Goal: Task Accomplishment & Management: Manage account settings

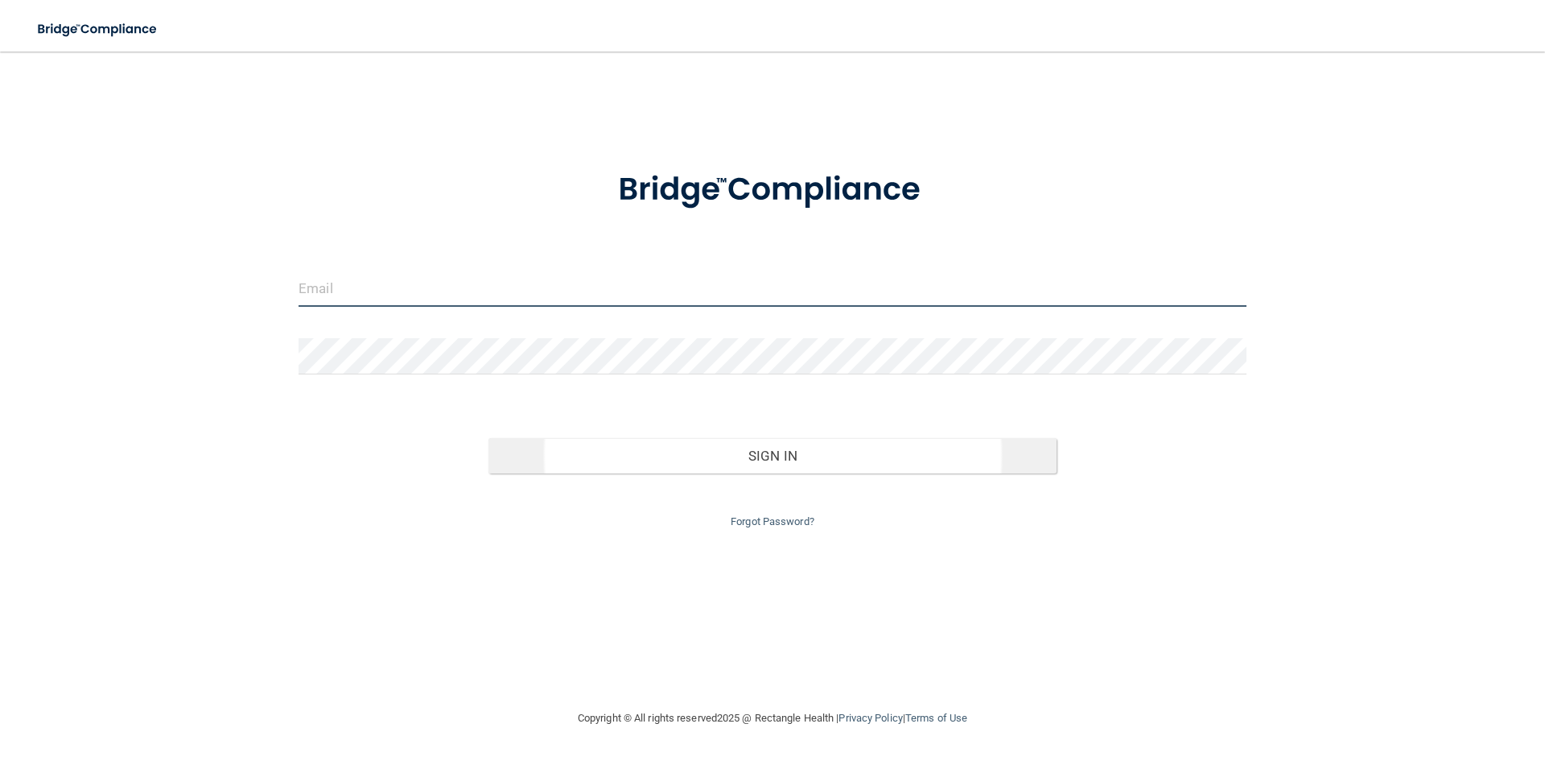
type input "[EMAIL_ADDRESS][DOMAIN_NAME]"
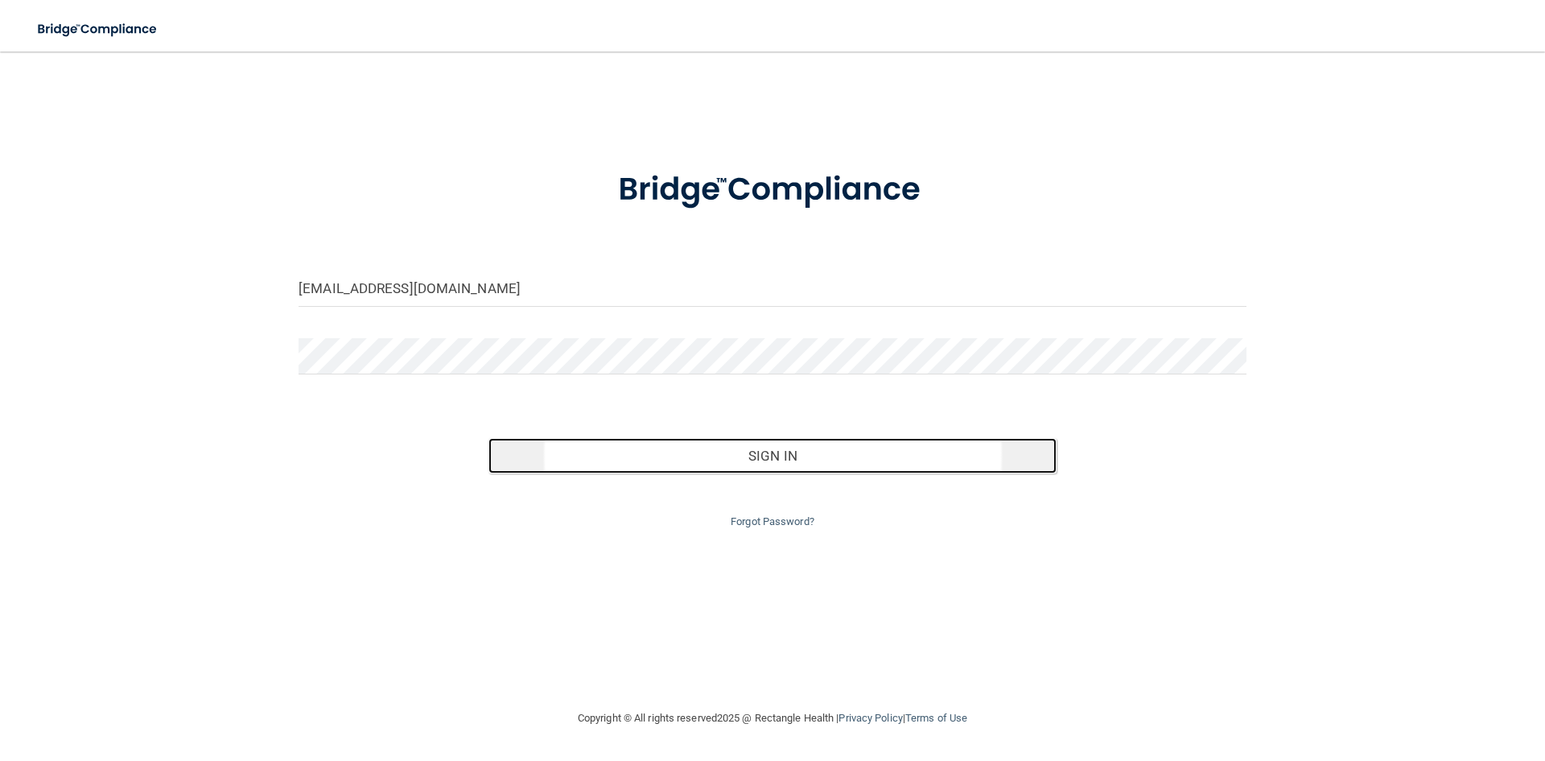
click at [724, 449] on button "Sign In" at bounding box center [773, 455] width 569 height 35
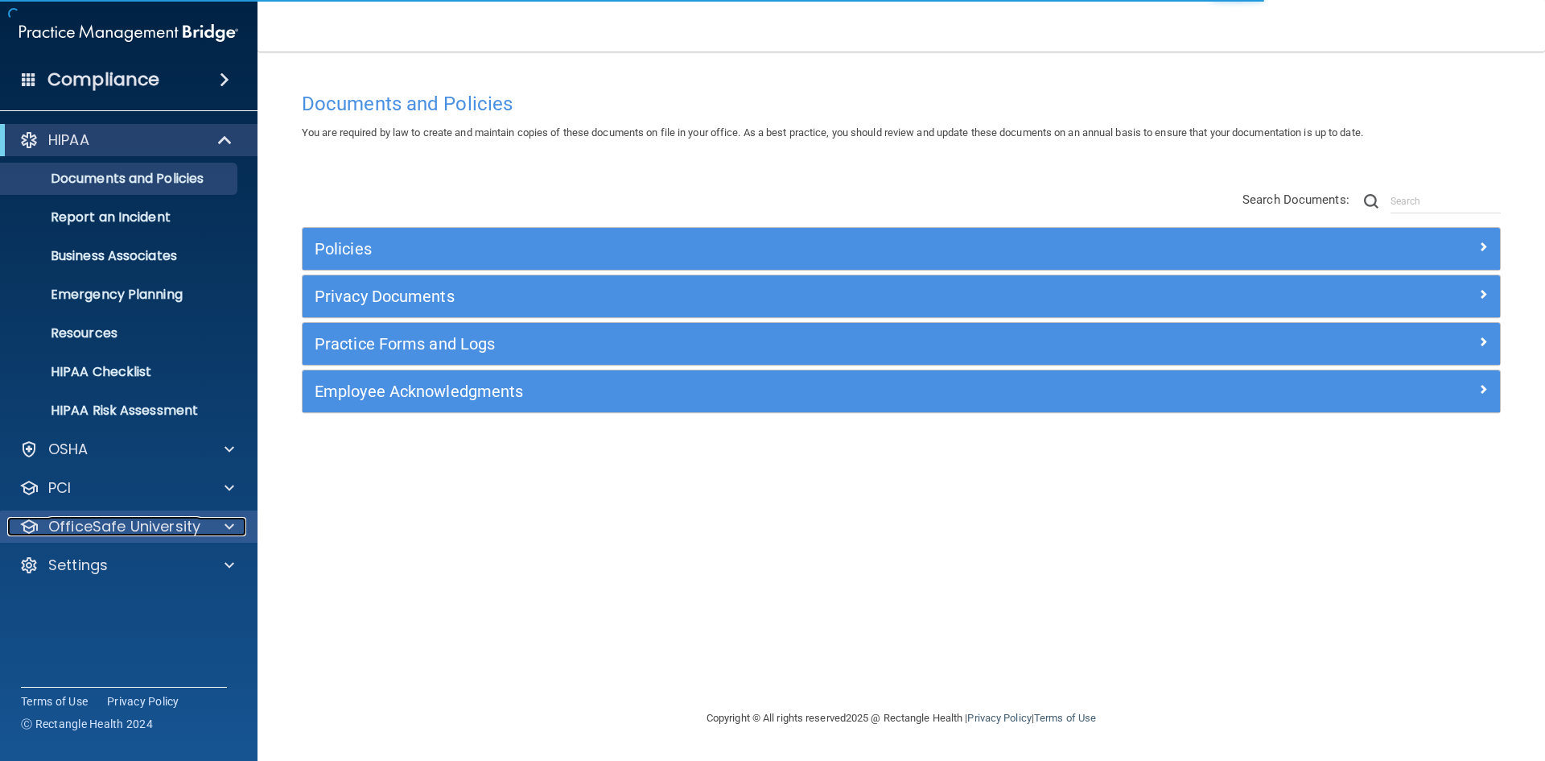
click at [212, 530] on div at bounding box center [227, 526] width 40 height 19
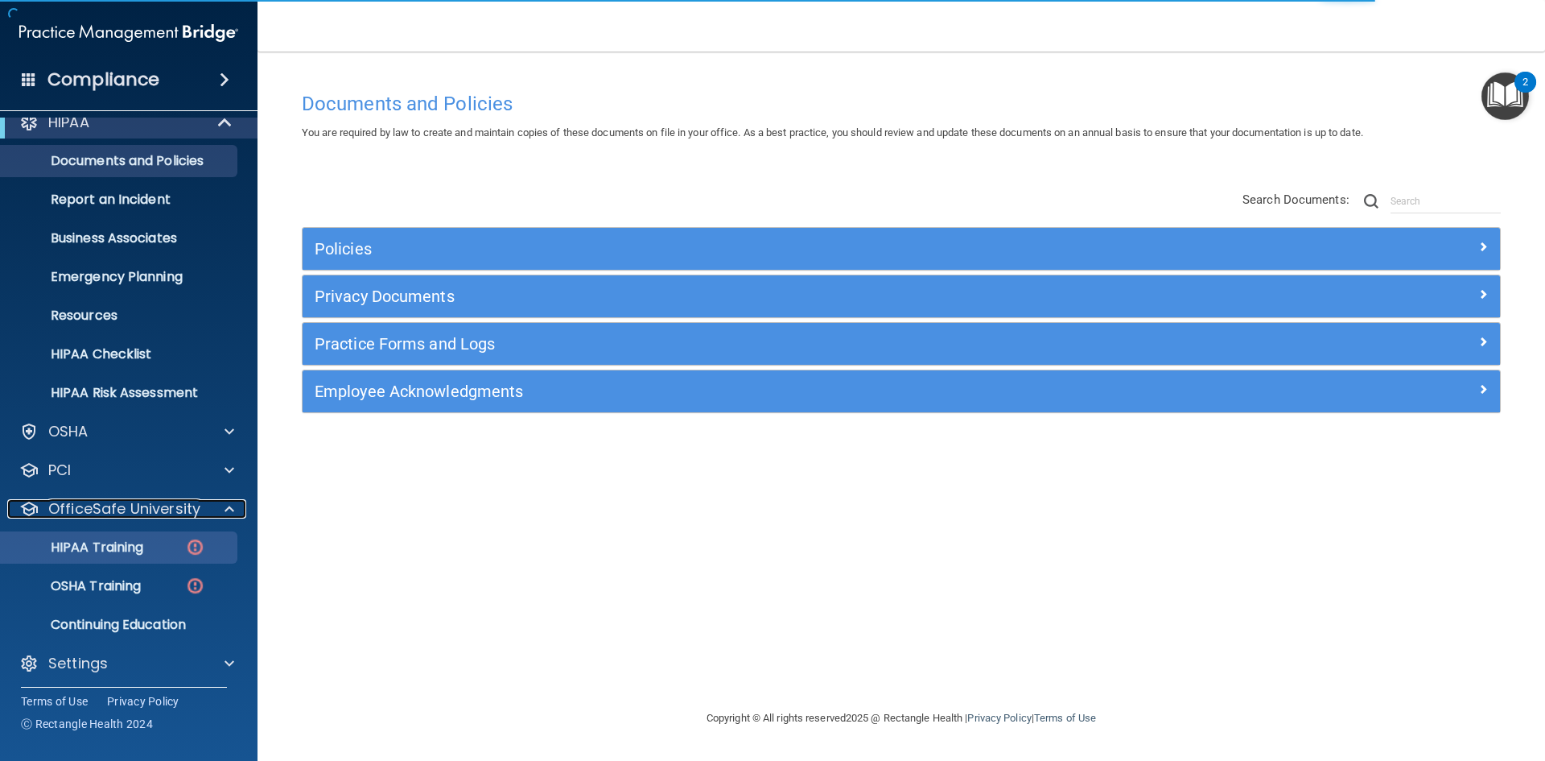
scroll to position [23, 0]
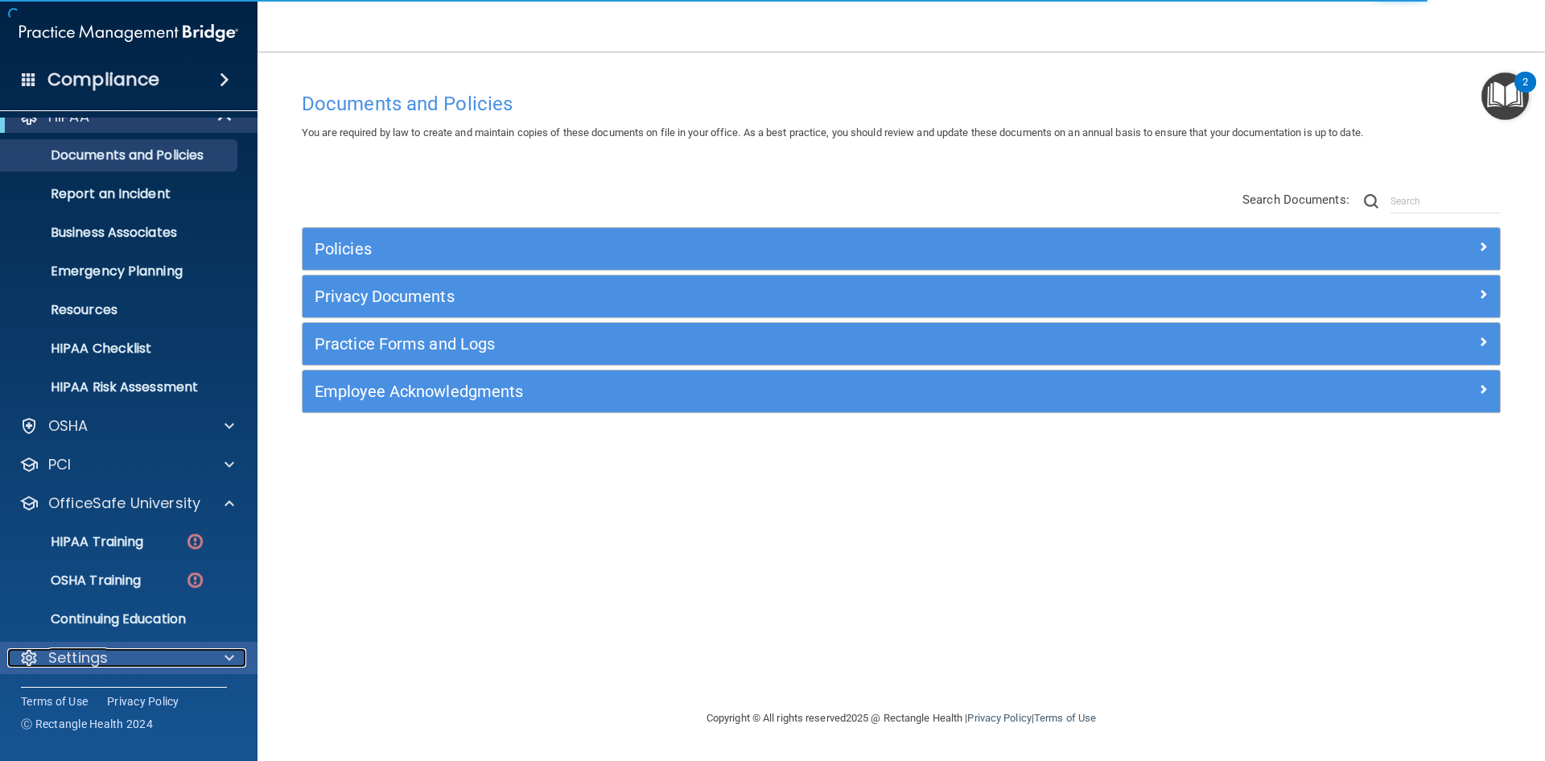
click at [215, 648] on div at bounding box center [227, 657] width 40 height 19
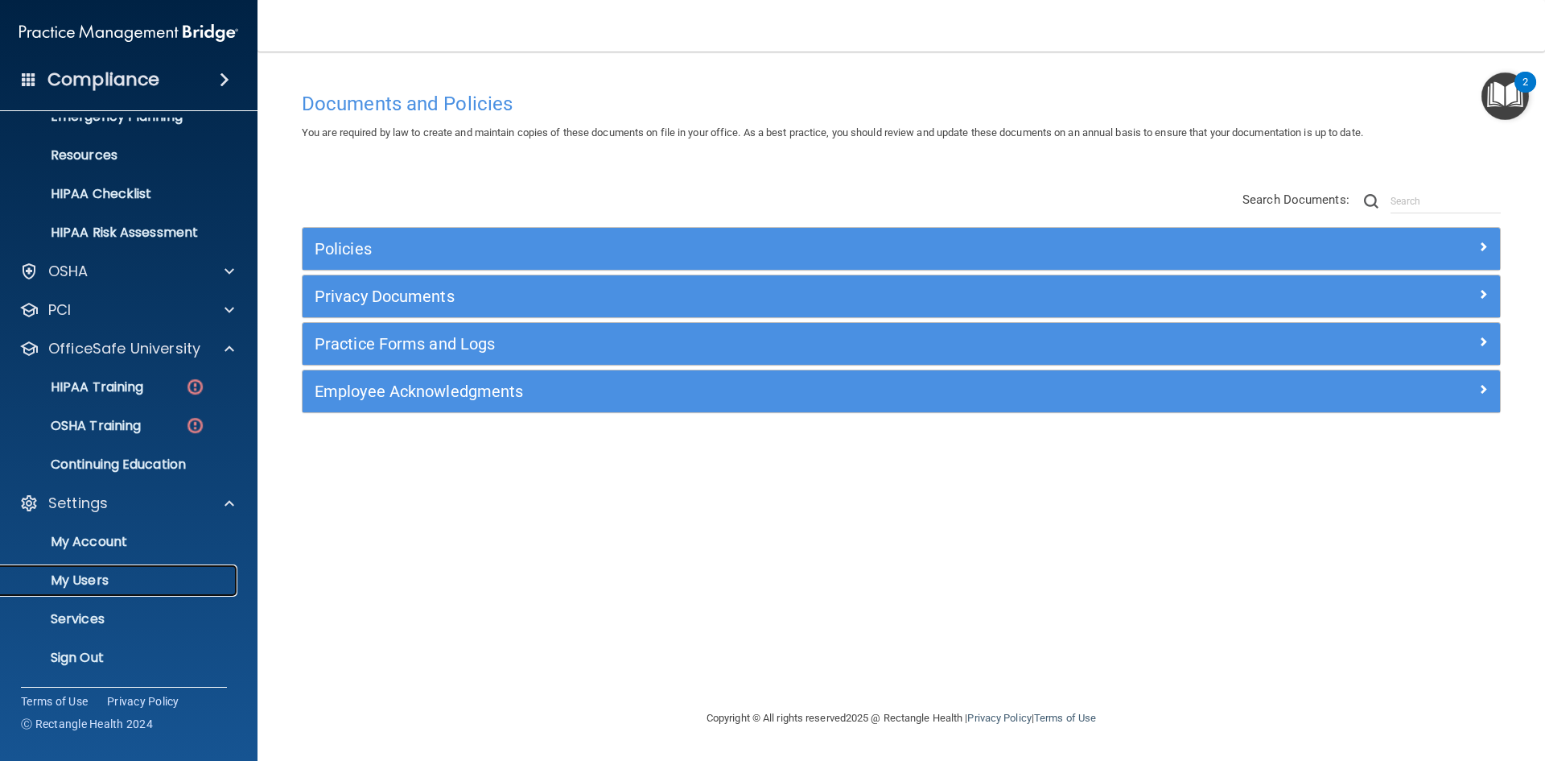
click at [100, 582] on p "My Users" at bounding box center [120, 580] width 220 height 16
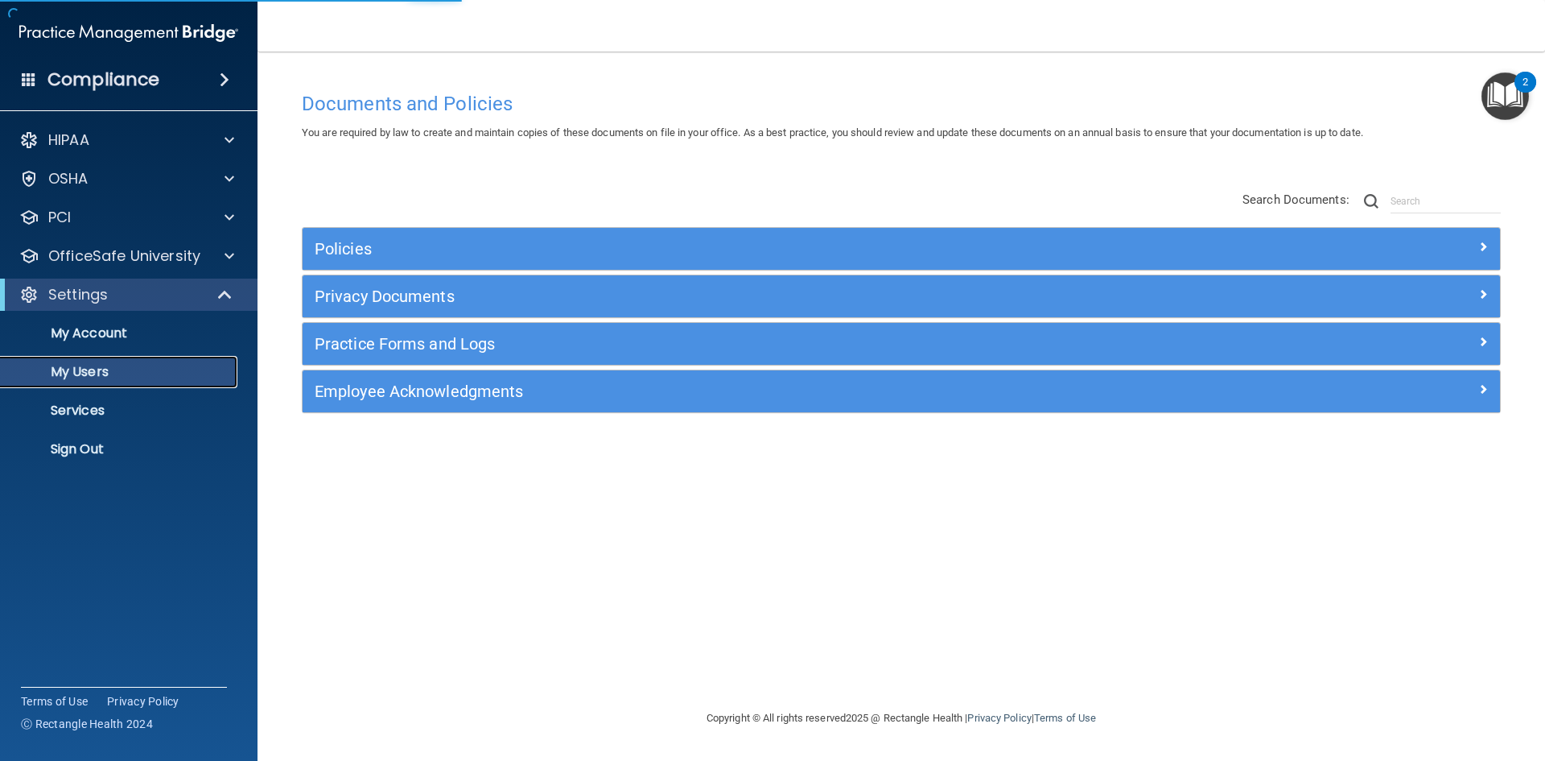
select select "20"
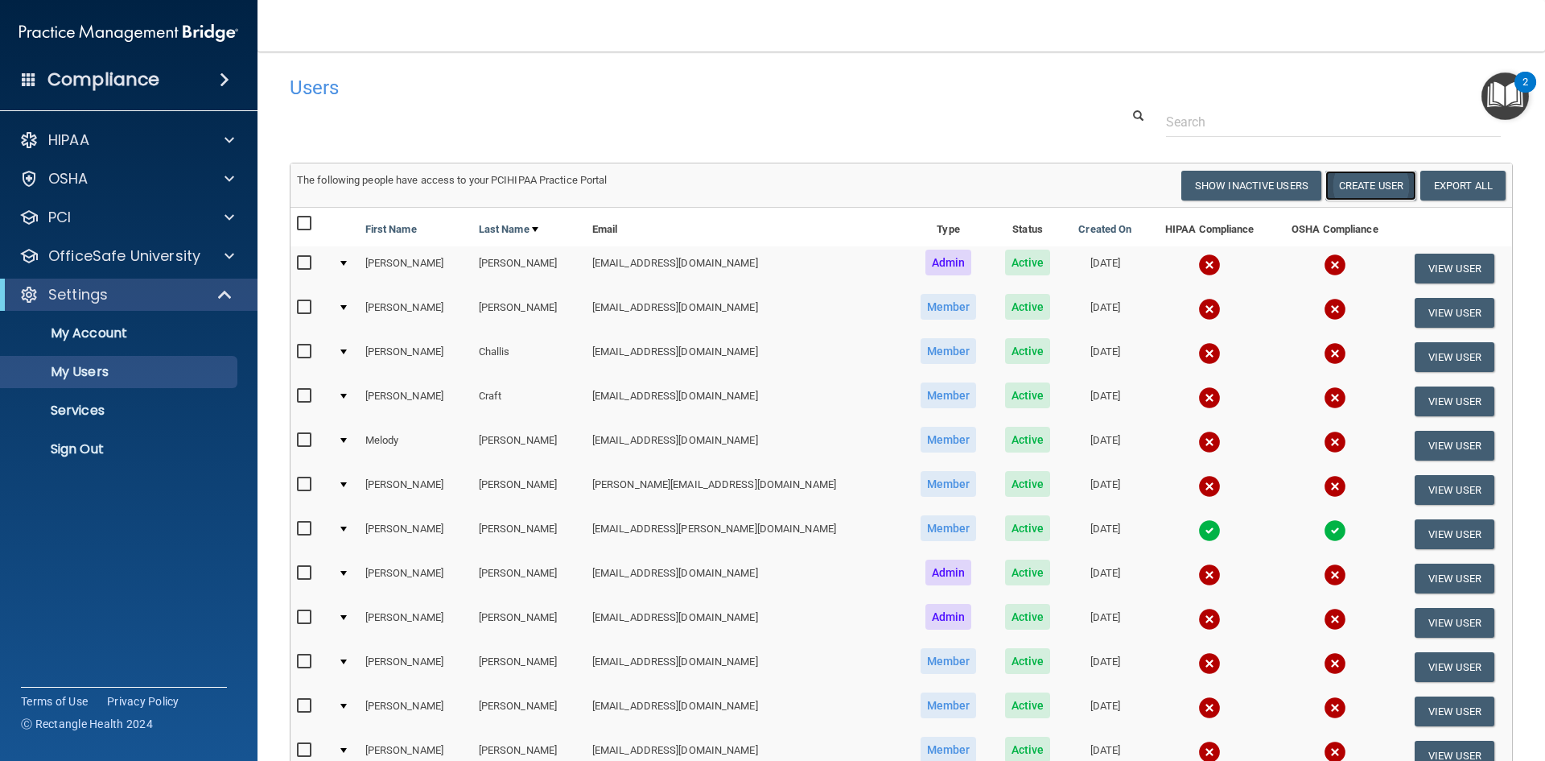
click at [1340, 178] on button "Create User" at bounding box center [1370, 186] width 91 height 30
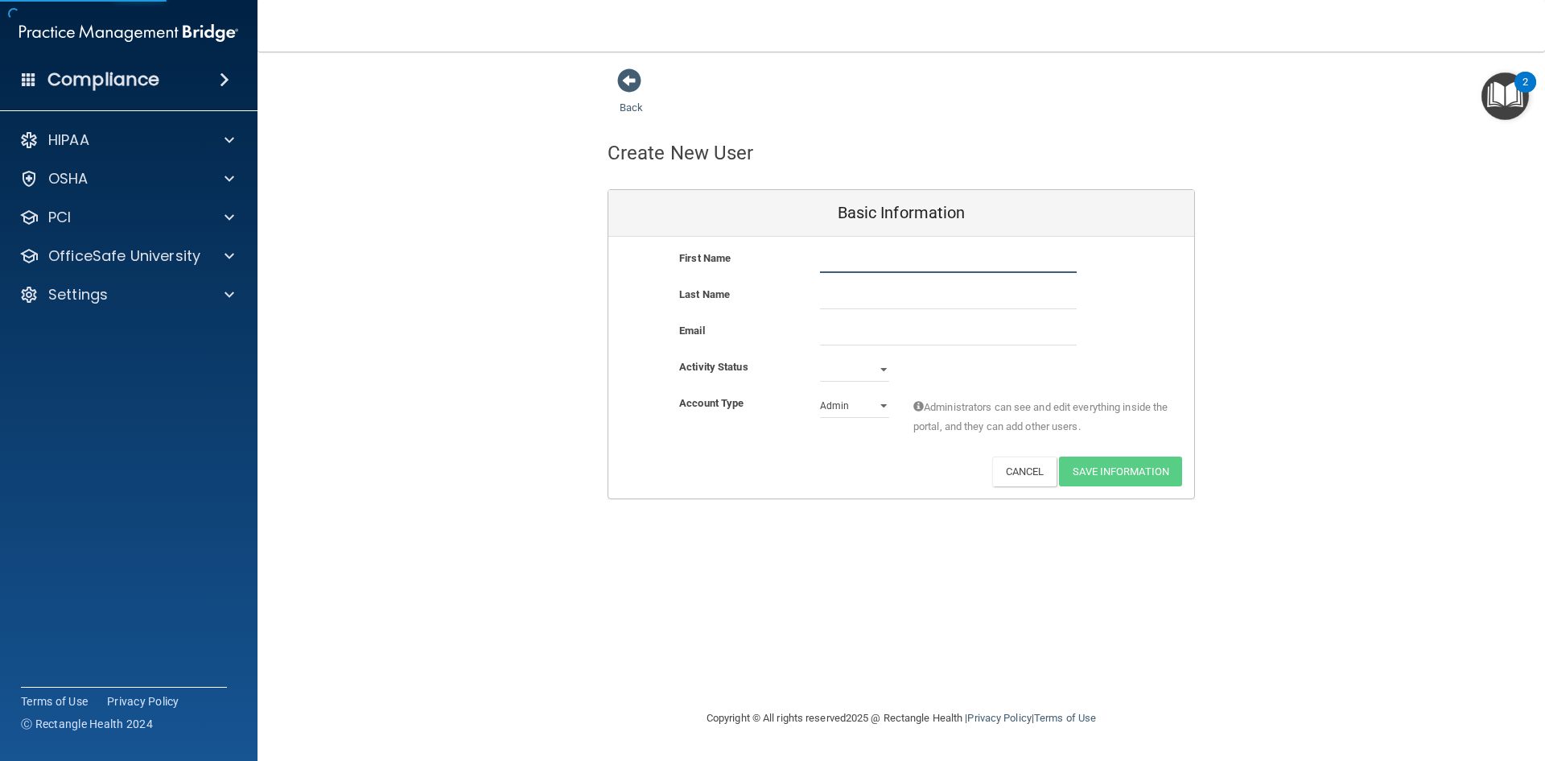
click at [862, 259] on input "text" at bounding box center [948, 261] width 257 height 24
type input "[PERSON_NAME]"
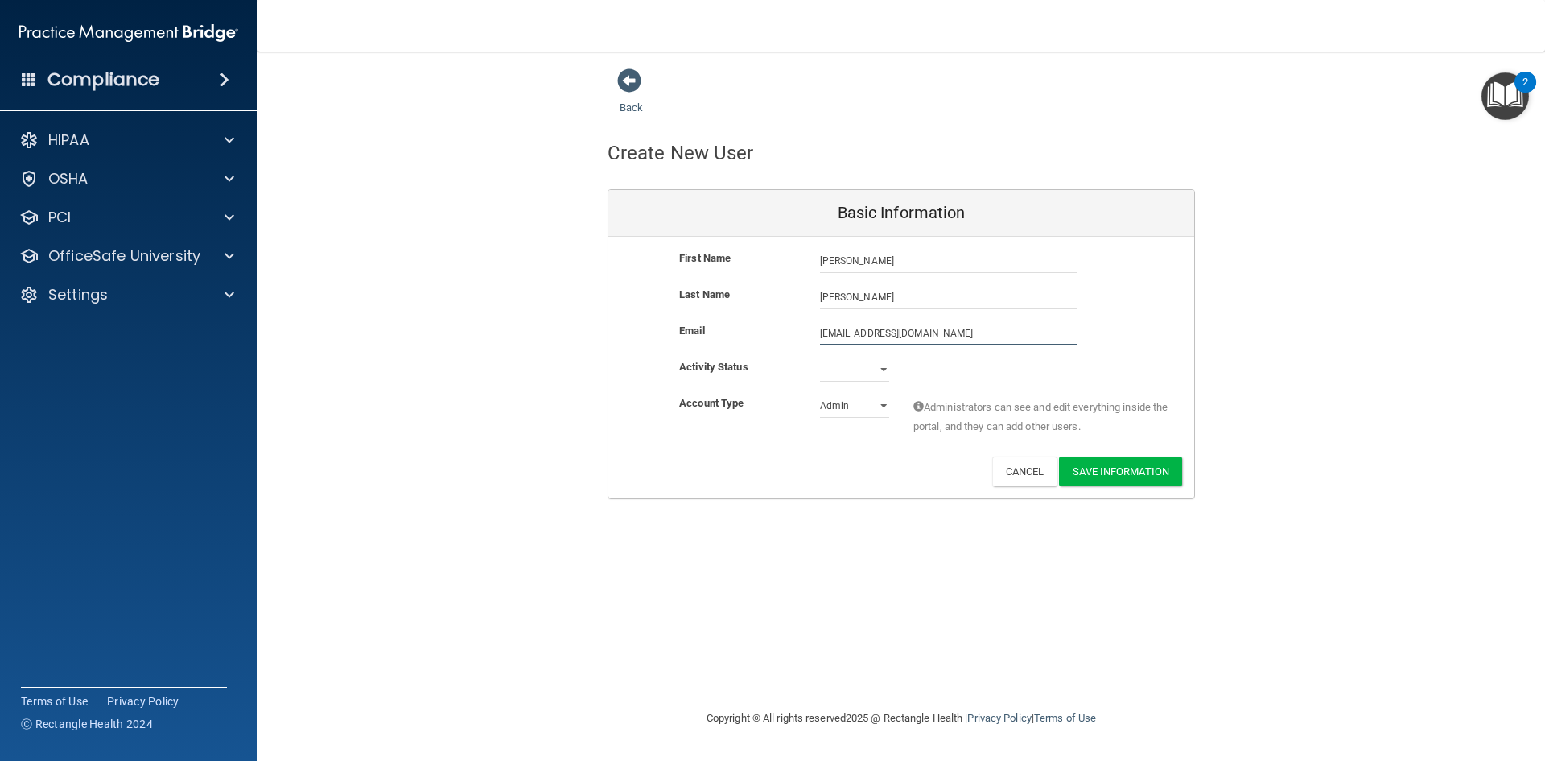
type input "[EMAIL_ADDRESS][DOMAIN_NAME]"
click at [859, 369] on select "Active Inactive" at bounding box center [854, 369] width 69 height 24
select select "active"
click at [820, 357] on select "Active Inactive" at bounding box center [854, 369] width 69 height 24
click at [843, 411] on select "Admin Member" at bounding box center [854, 406] width 69 height 24
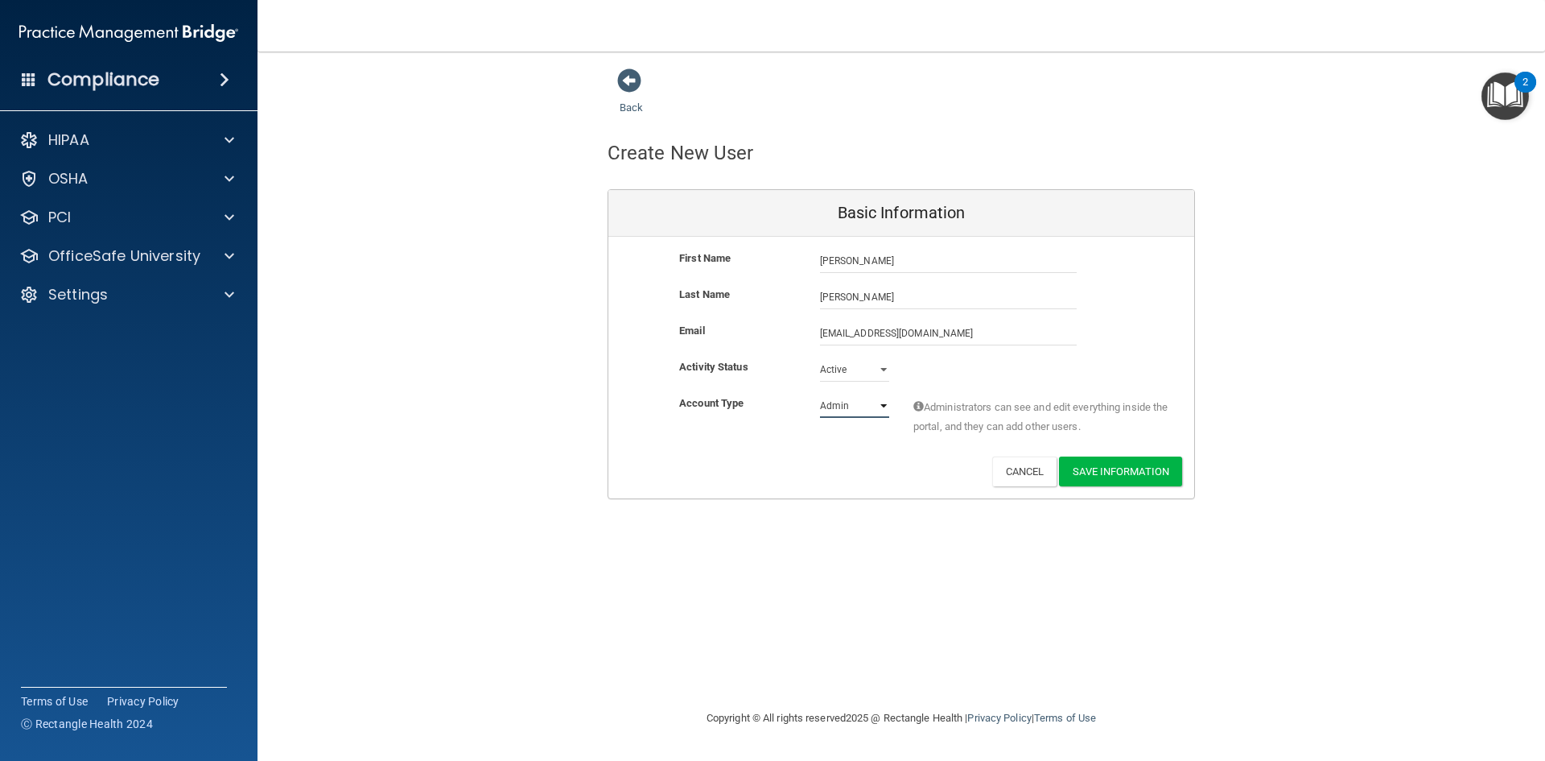
select select "practice_member"
click at [820, 394] on select "Admin Member" at bounding box center [854, 406] width 69 height 24
click at [1095, 460] on button "Save Information" at bounding box center [1120, 471] width 123 height 30
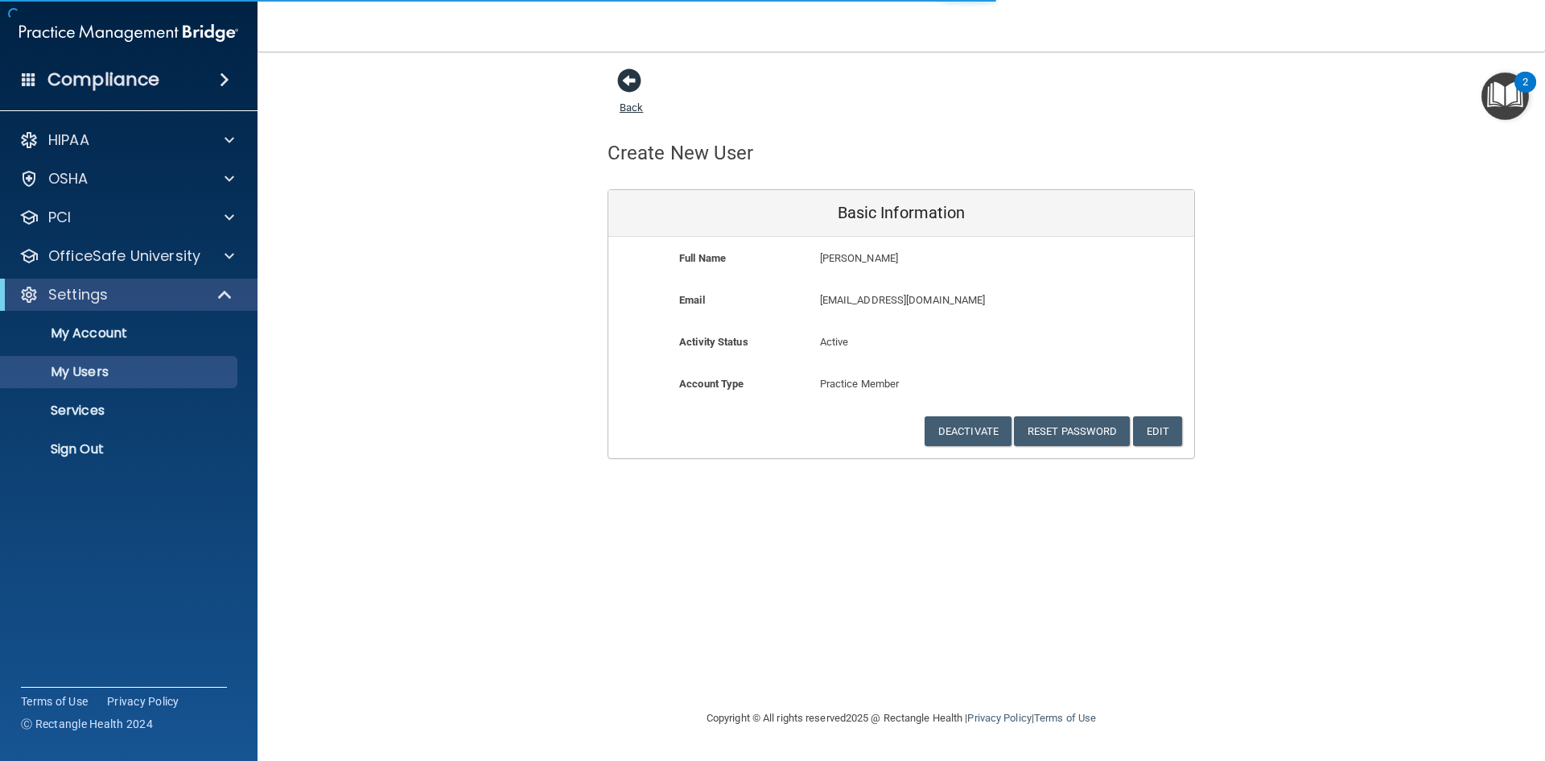
select select "20"
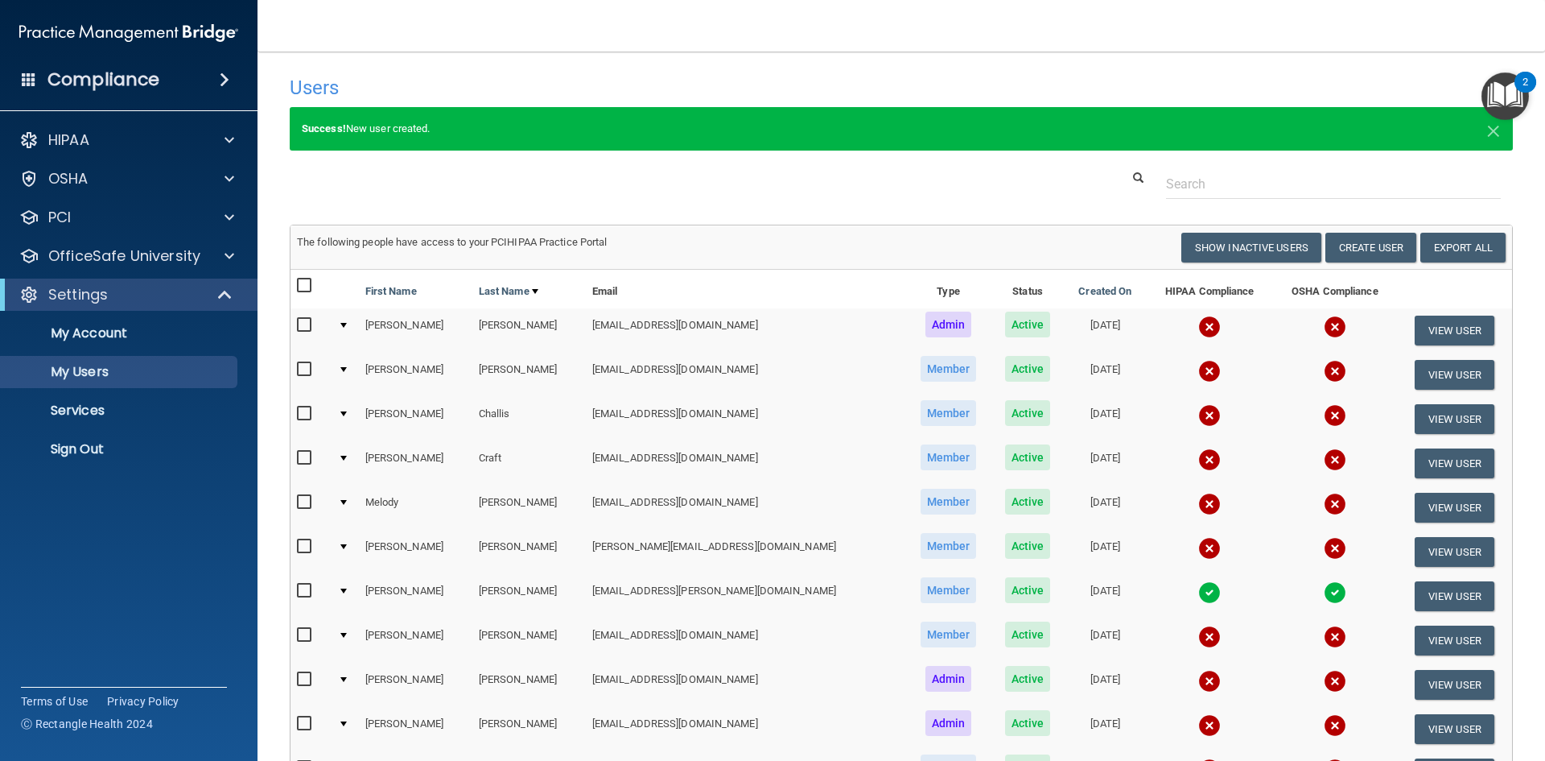
drag, startPoint x: 301, startPoint y: 633, endPoint x: 283, endPoint y: 621, distance: 21.0
click at [295, 632] on td at bounding box center [311, 640] width 41 height 44
click at [305, 636] on input "checkbox" at bounding box center [306, 635] width 19 height 13
checkbox input "true"
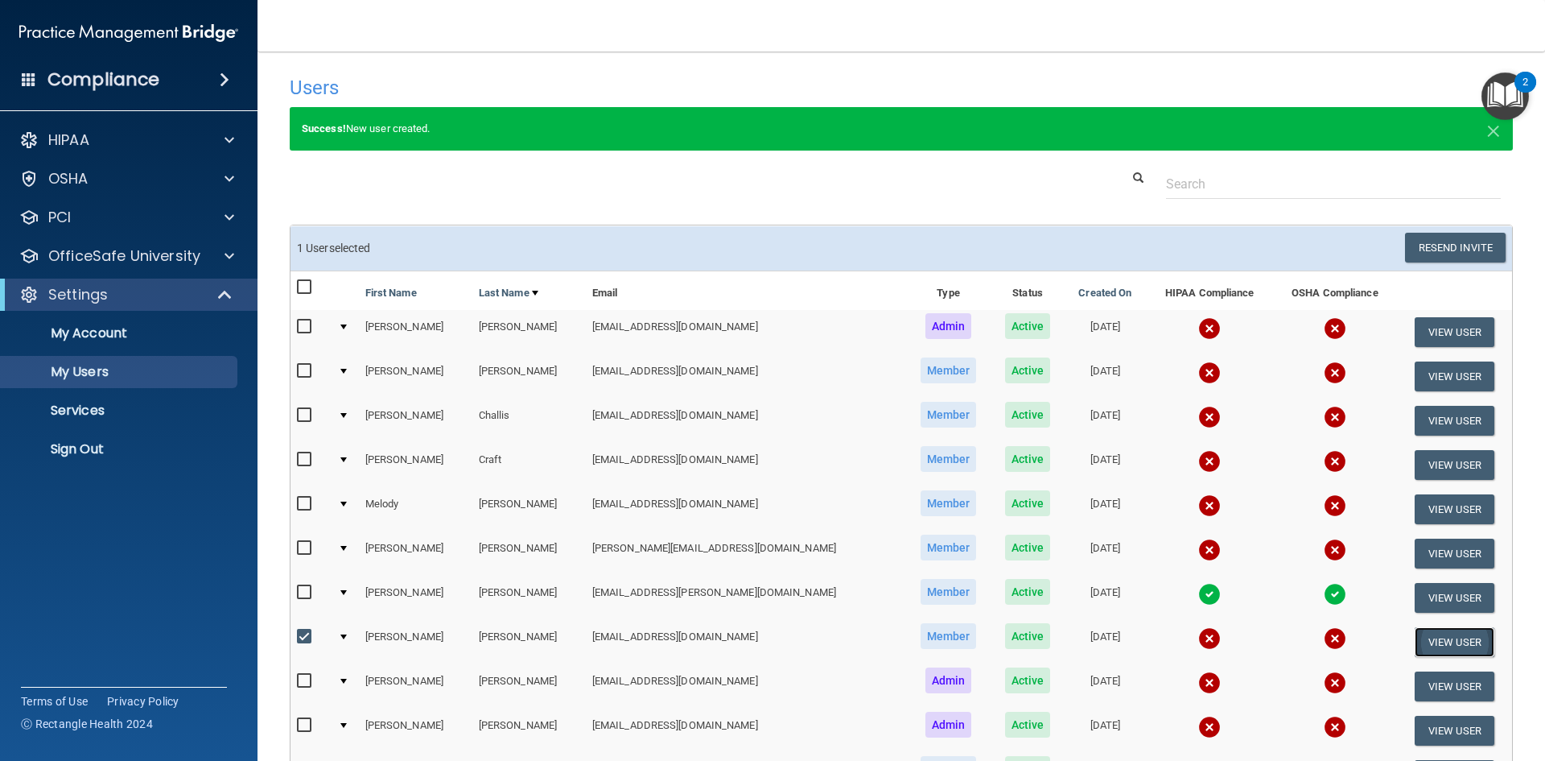
click at [1424, 629] on button "View User" at bounding box center [1455, 642] width 80 height 30
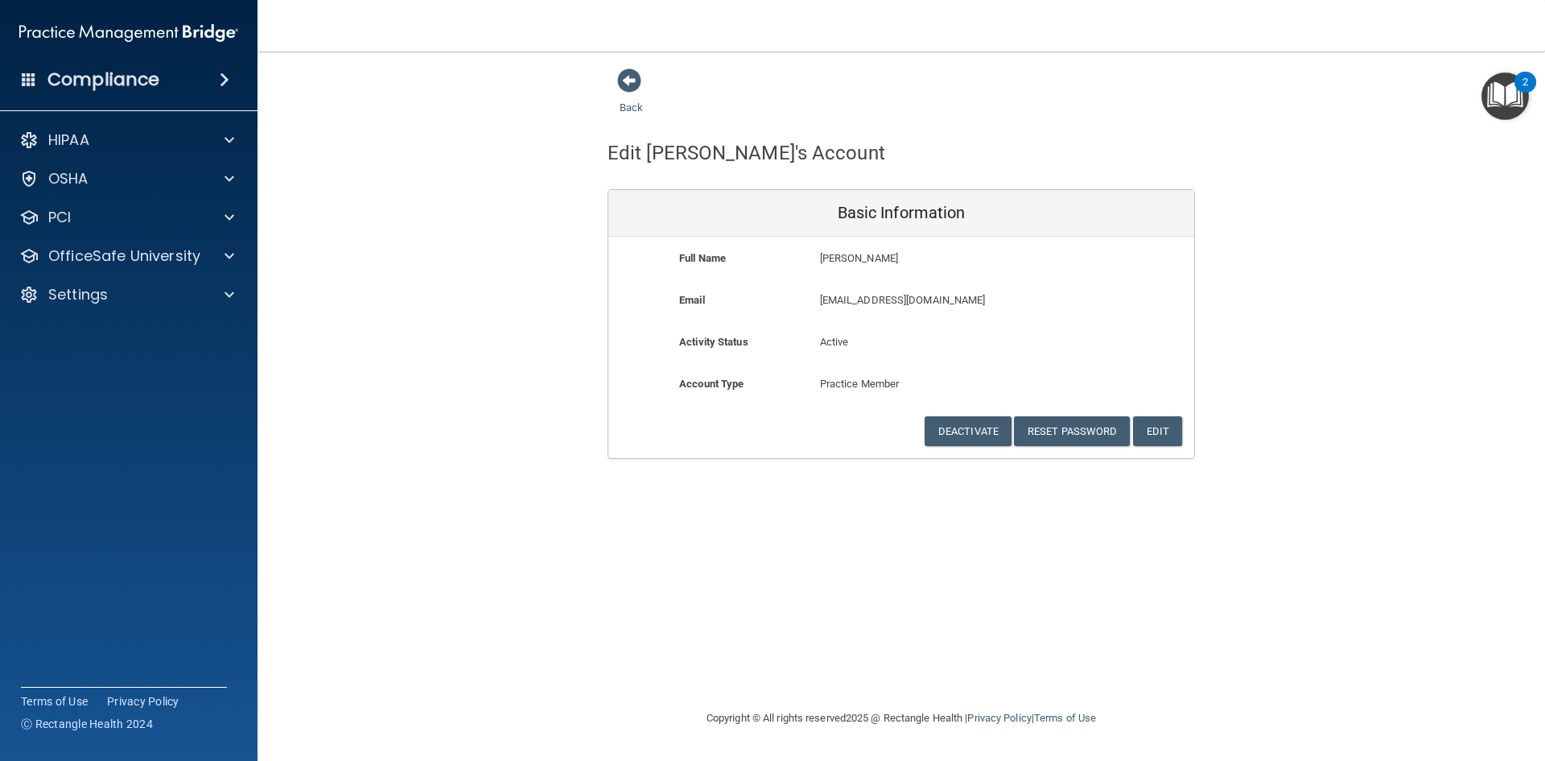
click at [626, 63] on main "Back Edit [PERSON_NAME]'s Account Basic Information Full Name [PERSON_NAME] [PE…" at bounding box center [902, 406] width 1288 height 709
click at [627, 86] on span at bounding box center [629, 80] width 24 height 24
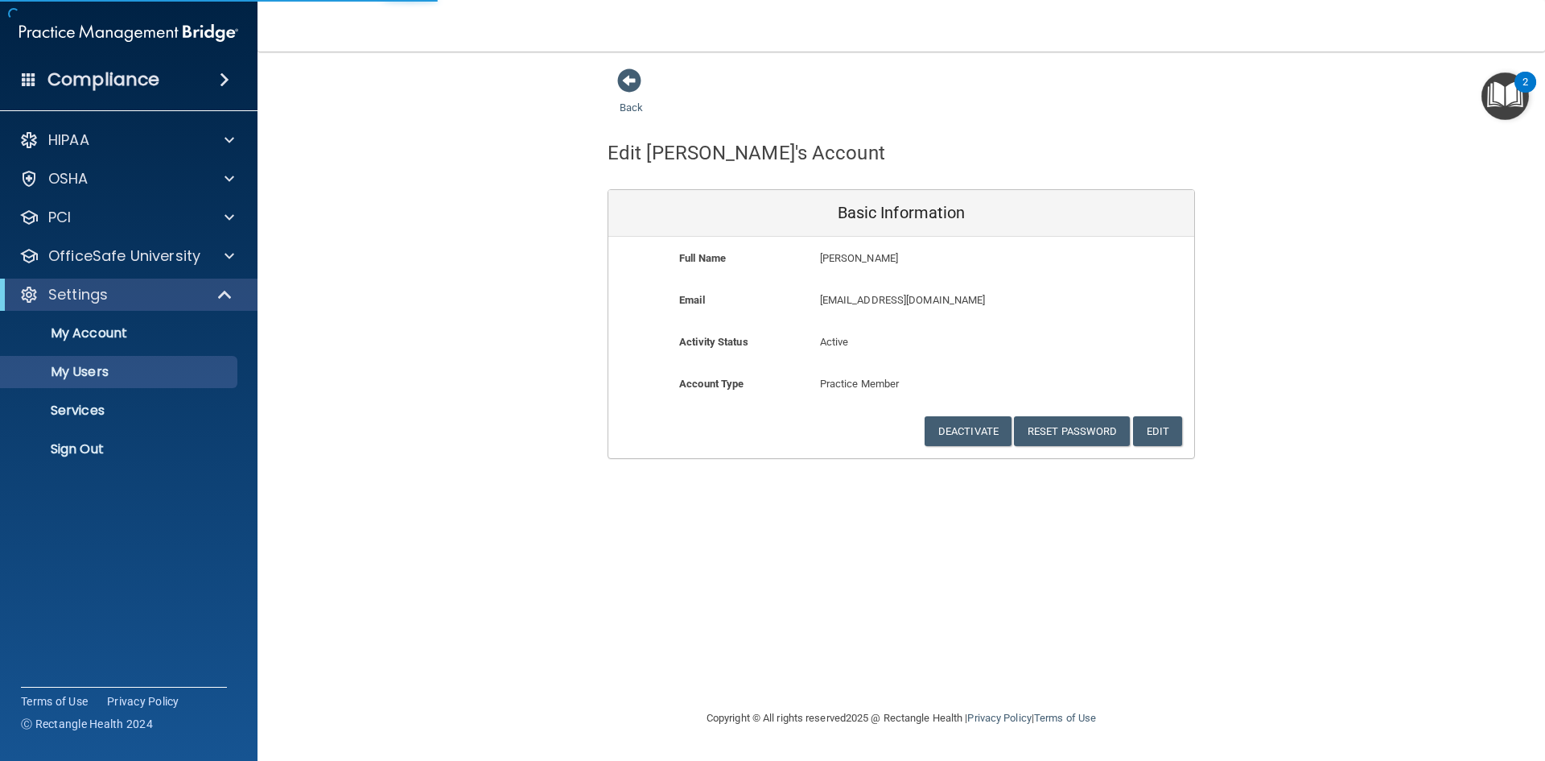
select select "20"
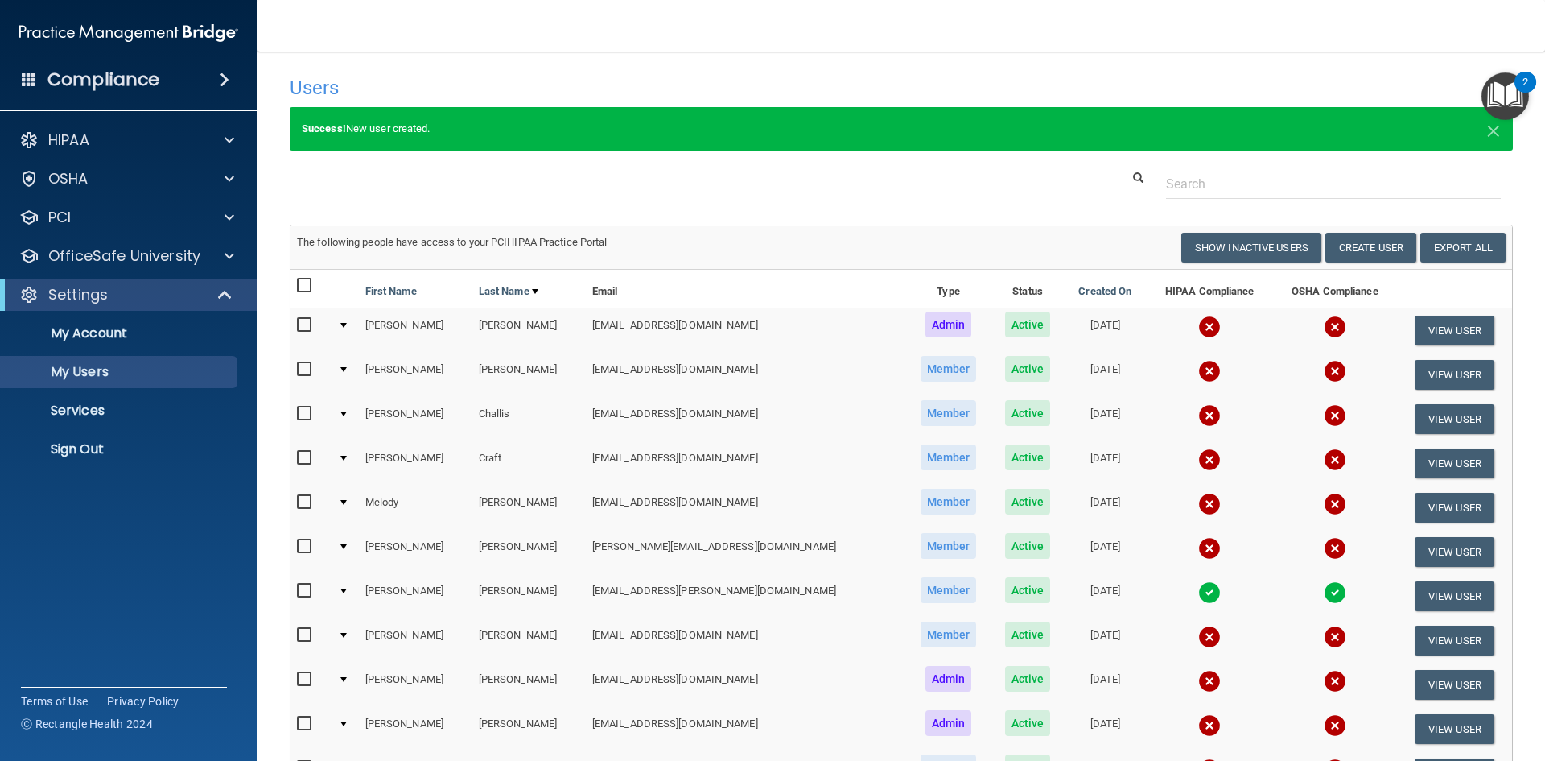
click at [307, 629] on input "checkbox" at bounding box center [306, 635] width 19 height 13
checkbox input "true"
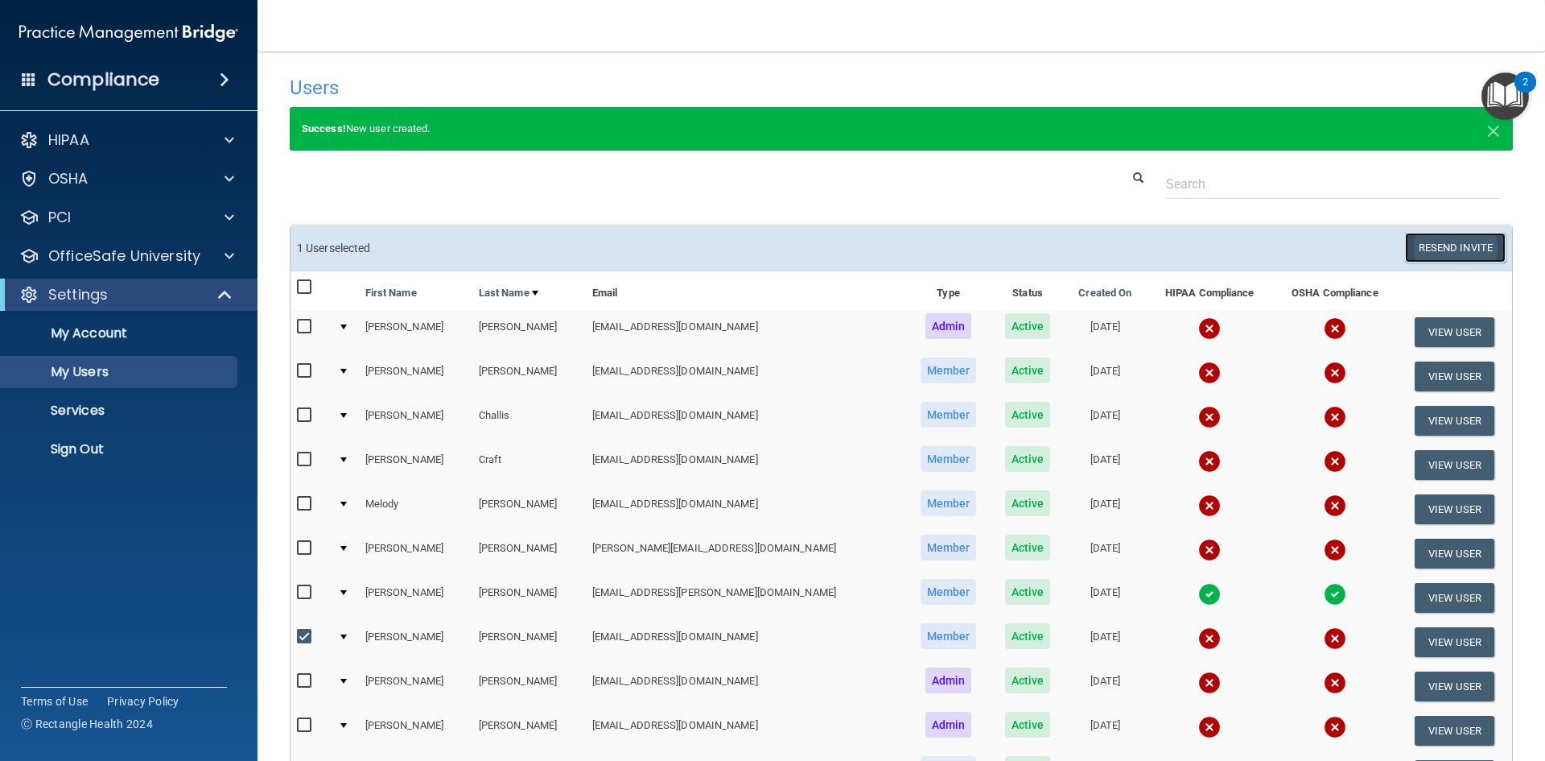
click at [1444, 248] on button "Resend Invite" at bounding box center [1455, 248] width 101 height 30
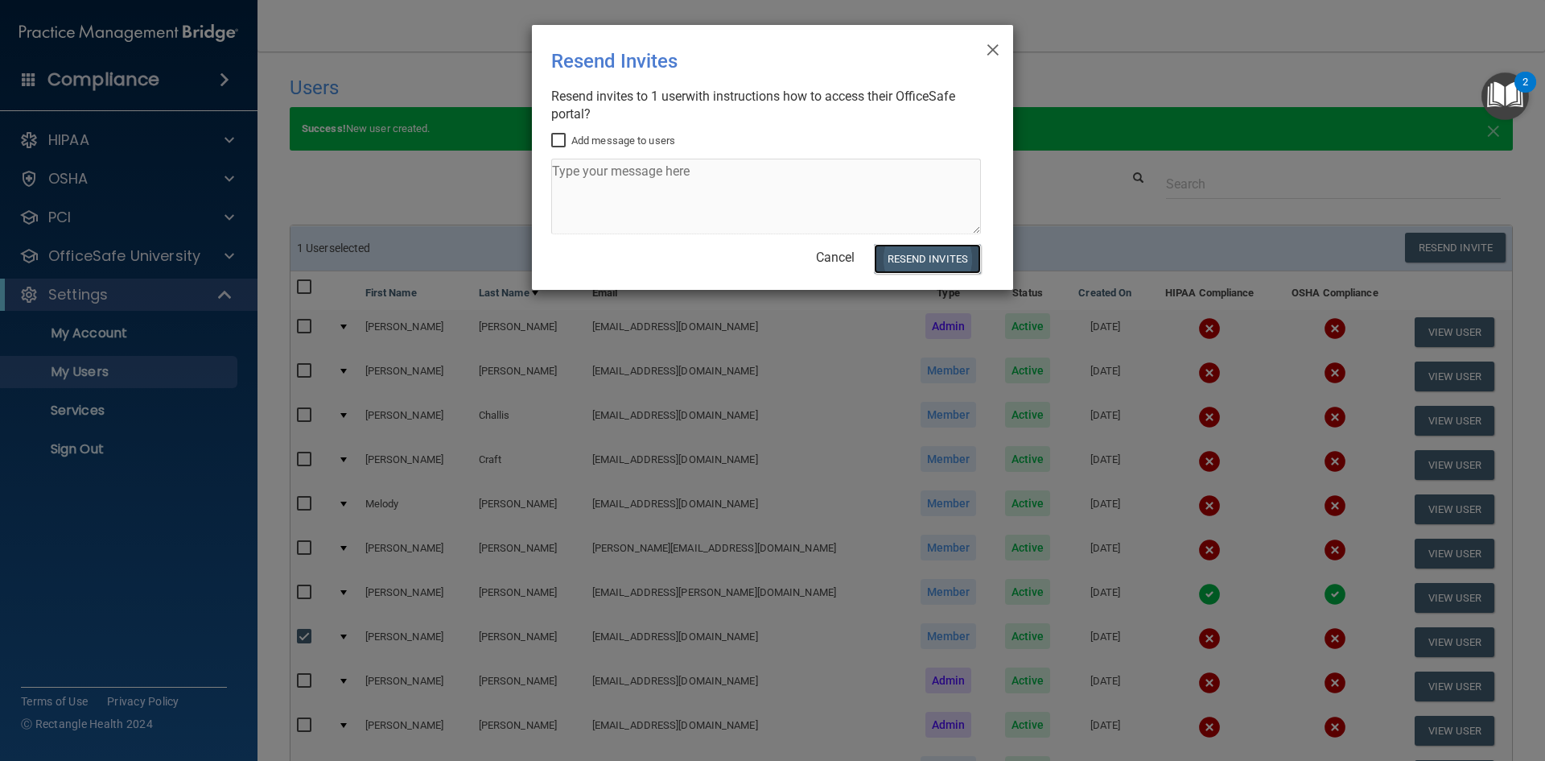
click at [916, 268] on button "Resend Invites" at bounding box center [927, 259] width 107 height 30
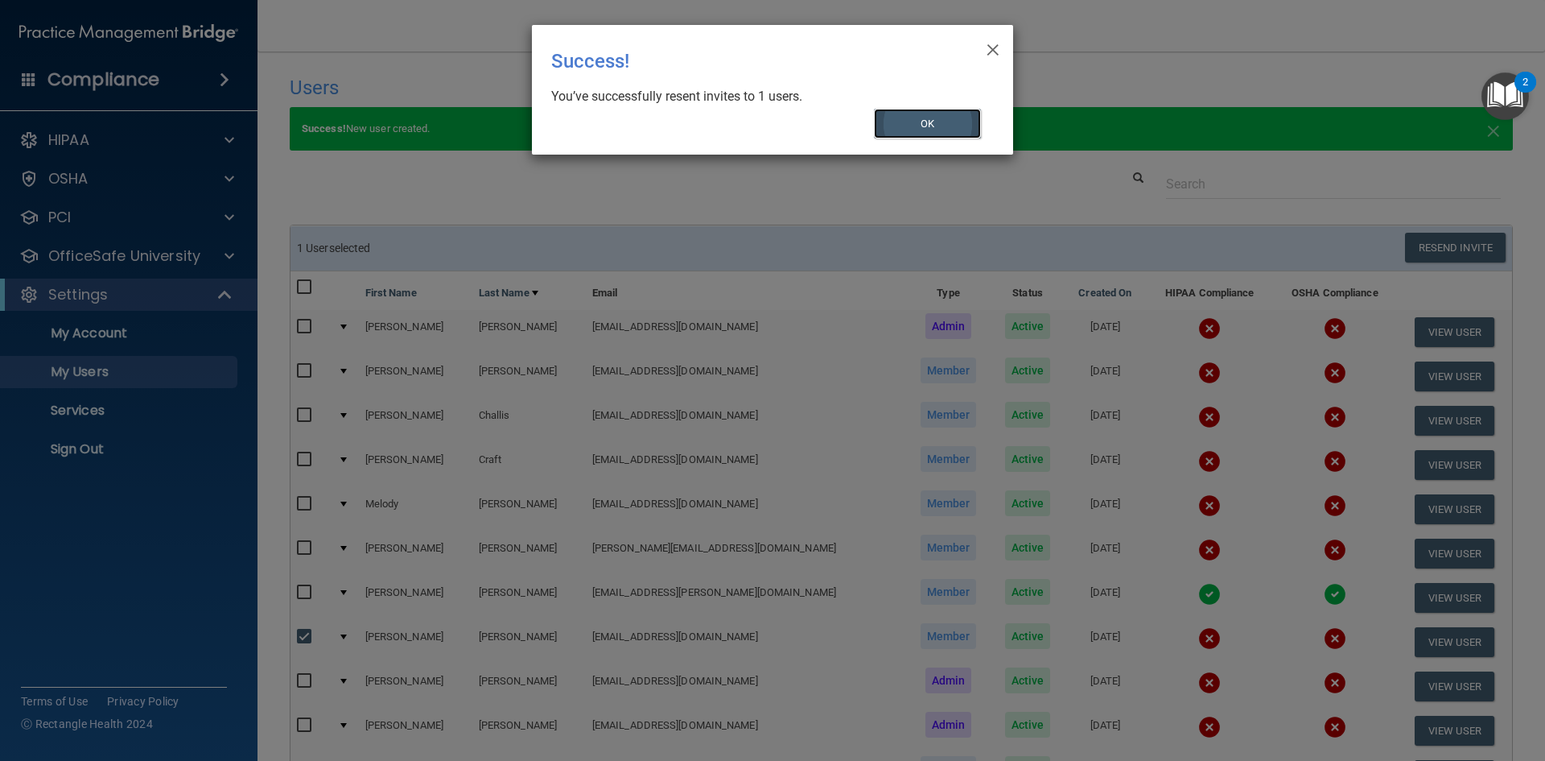
click at [949, 114] on button "OK" at bounding box center [928, 124] width 108 height 30
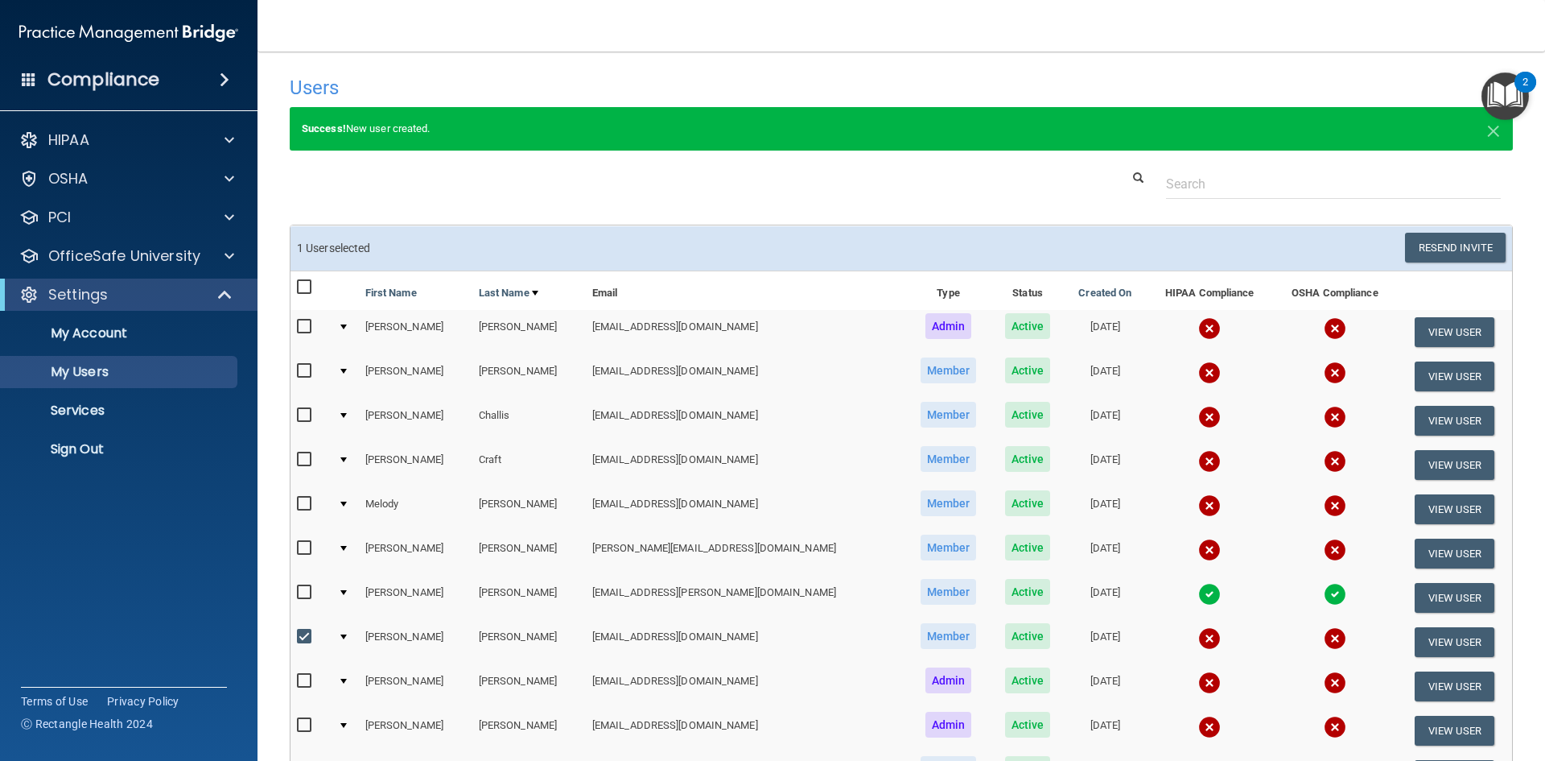
drag, startPoint x: 878, startPoint y: 590, endPoint x: 643, endPoint y: 239, distance: 422.3
click at [644, 244] on h6 "1 User selected" at bounding box center [593, 248] width 592 height 12
